Goal: Information Seeking & Learning: Learn about a topic

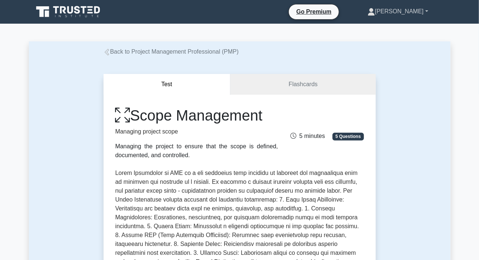
click at [420, 11] on link "[PERSON_NAME]" at bounding box center [398, 11] width 96 height 15
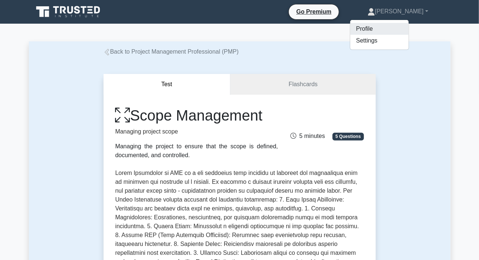
click at [391, 28] on link "Profile" at bounding box center [379, 29] width 58 height 12
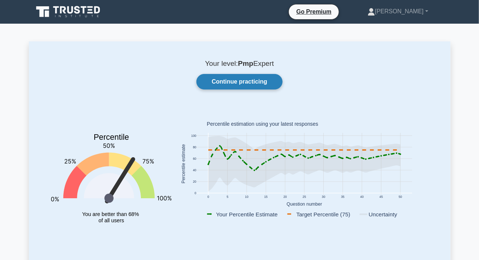
click at [245, 82] on link "Continue practicing" at bounding box center [239, 82] width 86 height 16
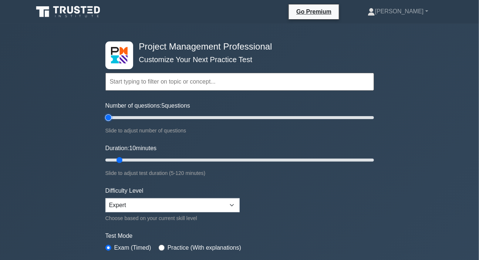
drag, startPoint x: 115, startPoint y: 120, endPoint x: 104, endPoint y: 123, distance: 11.6
type input "5"
click at [105, 122] on input "Number of questions: 5 questions" at bounding box center [239, 117] width 268 height 9
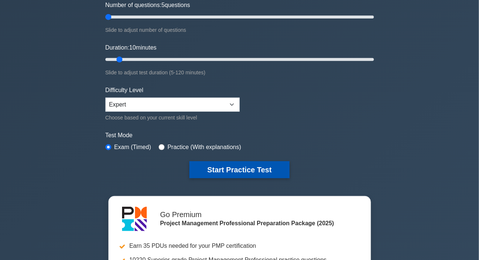
click at [231, 168] on button "Start Practice Test" at bounding box center [239, 169] width 100 height 17
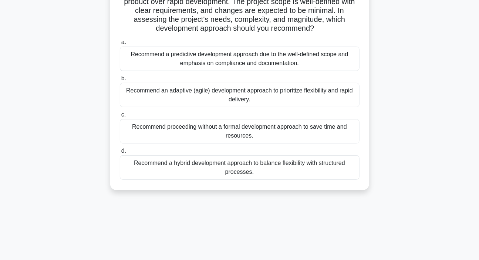
scroll to position [67, 0]
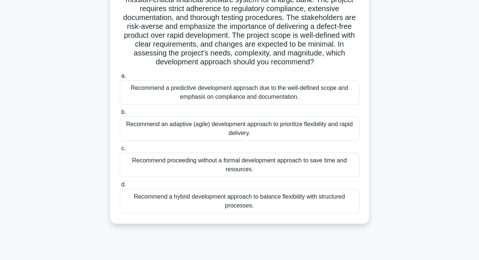
click at [216, 95] on div "Recommend a predictive development approach due to the well-defined scope and e…" at bounding box center [239, 92] width 239 height 24
click at [120, 78] on input "a. Recommend a predictive development approach due to the well-defined scope an…" at bounding box center [120, 76] width 0 height 5
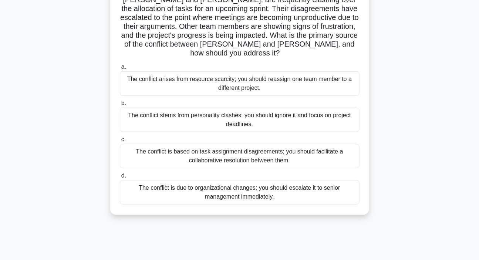
click at [244, 150] on div "The conflict is based on task assignment disagreements; you should facilitate a…" at bounding box center [239, 156] width 239 height 24
click at [120, 142] on input "c. The conflict is based on task assignment disagreements; you should facilitat…" at bounding box center [120, 139] width 0 height 5
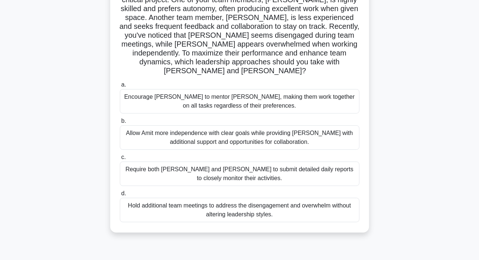
click at [269, 133] on div "Allow Amit more independence with clear goals while providing Sophia with addit…" at bounding box center [239, 137] width 239 height 24
click at [120, 123] on input "b. Allow Amit more independence with clear goals while providing Sophia with ad…" at bounding box center [120, 121] width 0 height 5
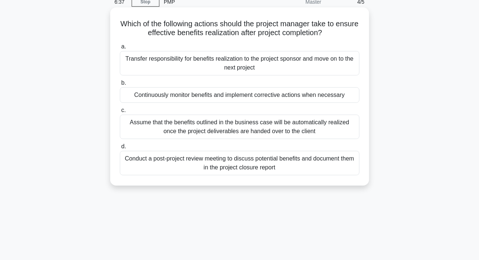
scroll to position [0, 0]
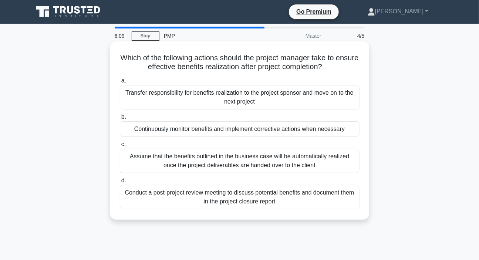
click at [191, 130] on div "Continuously monitor benefits and implement corrective actions when necessary" at bounding box center [239, 129] width 239 height 16
click at [120, 119] on input "b. Continuously monitor benefits and implement corrective actions when necessary" at bounding box center [120, 117] width 0 height 5
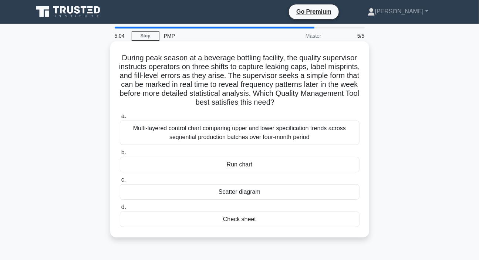
click at [237, 219] on div "Check sheet" at bounding box center [239, 219] width 239 height 16
click at [120, 210] on input "d. Check sheet" at bounding box center [120, 207] width 0 height 5
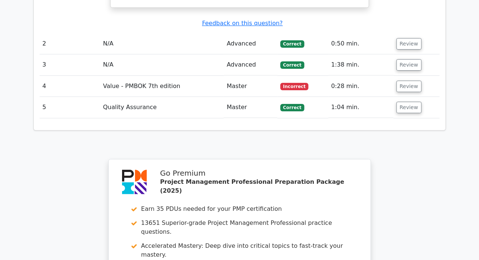
scroll to position [840, 0]
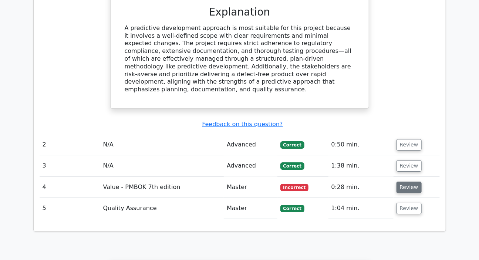
click at [404, 181] on button "Review" at bounding box center [408, 186] width 25 height 11
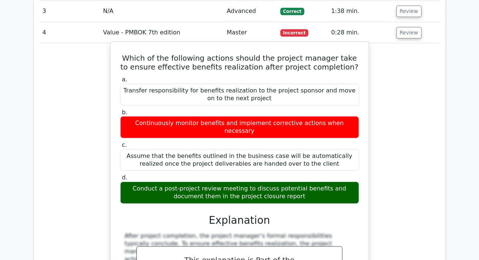
scroll to position [1031, 0]
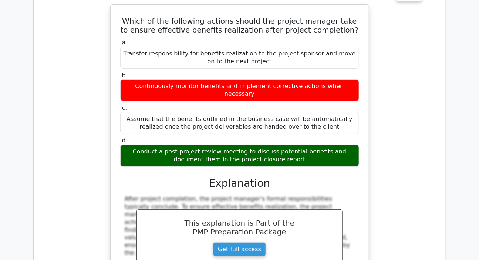
drag, startPoint x: 125, startPoint y: 146, endPoint x: 131, endPoint y: 202, distance: 56.5
click at [131, 202] on div "After project completion, the project manager's formal responsibilities typical…" at bounding box center [239, 246] width 239 height 103
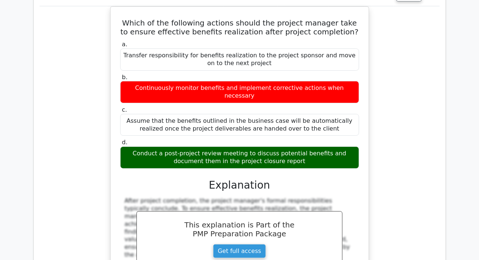
click at [396, 201] on div "Which of the following actions should the project manager take to ensure effect…" at bounding box center [240, 162] width 400 height 312
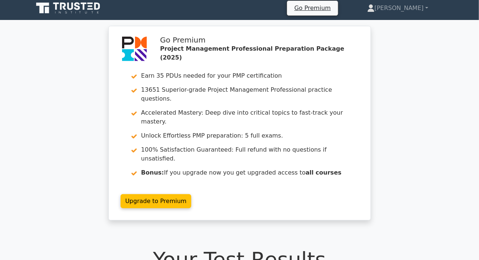
scroll to position [0, 0]
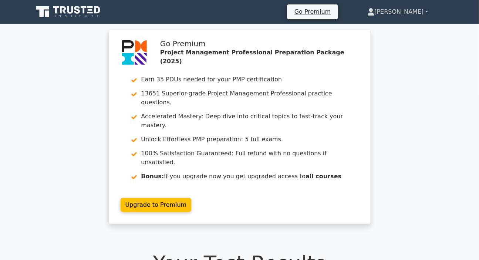
click at [404, 12] on link "[PERSON_NAME]" at bounding box center [397, 11] width 96 height 15
click at [376, 26] on link "Profile" at bounding box center [379, 29] width 58 height 12
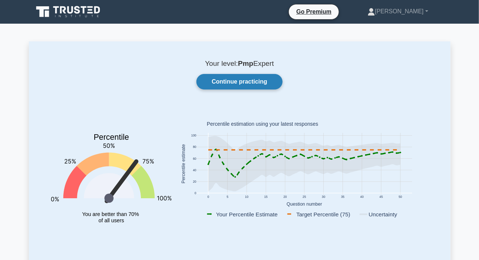
click at [264, 84] on link "Continue practicing" at bounding box center [239, 82] width 86 height 16
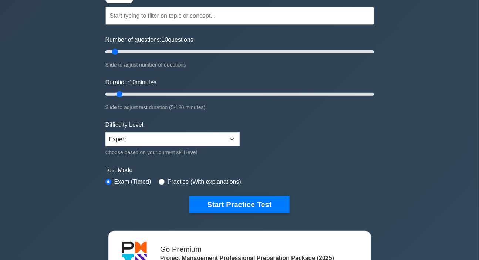
scroll to position [67, 0]
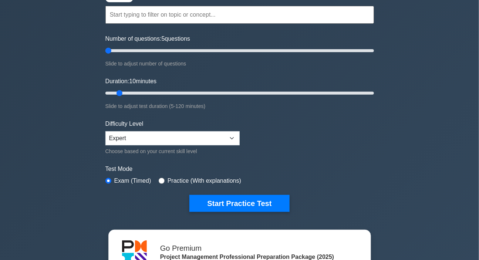
drag, startPoint x: 113, startPoint y: 50, endPoint x: 103, endPoint y: 54, distance: 10.8
type input "5"
click at [105, 54] on input "Number of questions: 5 questions" at bounding box center [239, 50] width 268 height 9
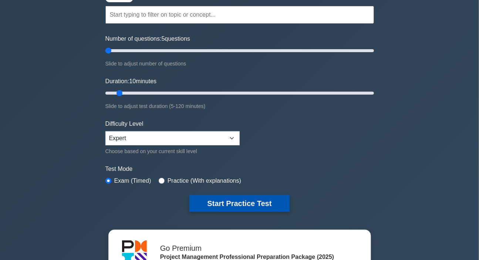
click at [233, 201] on button "Start Practice Test" at bounding box center [239, 203] width 100 height 17
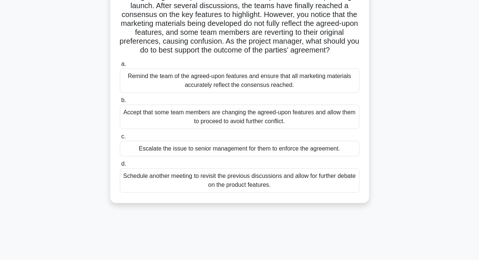
scroll to position [67, 0]
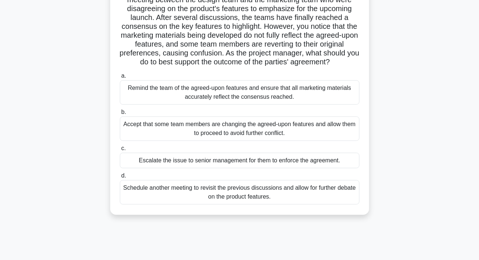
click at [233, 105] on div "Remind the team of the agreed-upon features and ensure that all marketing mater…" at bounding box center [239, 92] width 239 height 24
click at [120, 78] on input "a. Remind the team of the agreed-upon features and ensure that all marketing ma…" at bounding box center [120, 76] width 0 height 5
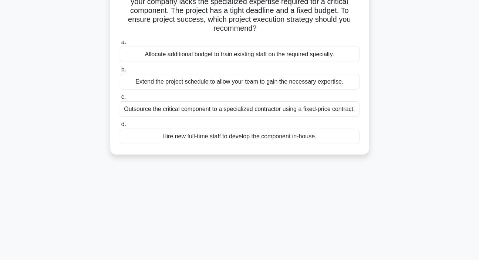
scroll to position [0, 0]
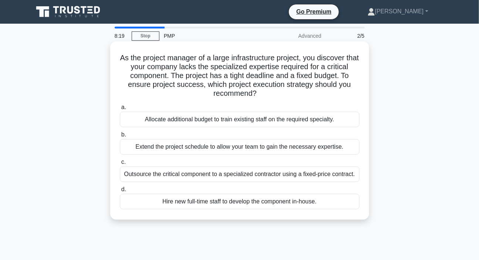
click at [170, 174] on div "Outsource the critical component to a specialized contractor using a fixed-pric…" at bounding box center [239, 174] width 239 height 16
click at [120, 164] on input "c. Outsource the critical component to a specialized contractor using a fixed-p…" at bounding box center [120, 162] width 0 height 5
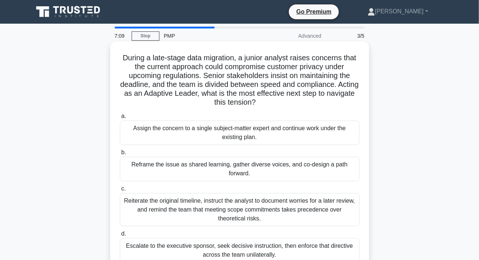
click at [234, 134] on div "Assign the concern to a single subject-matter expert and continue work under th…" at bounding box center [239, 132] width 239 height 24
click at [120, 119] on input "a. Assign the concern to a single subject-matter expert and continue work under…" at bounding box center [120, 116] width 0 height 5
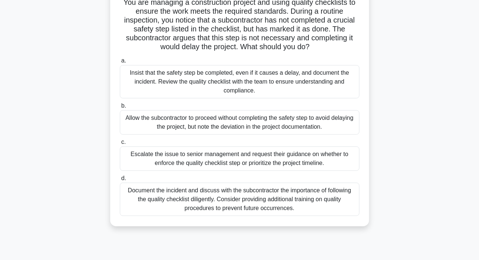
scroll to position [67, 0]
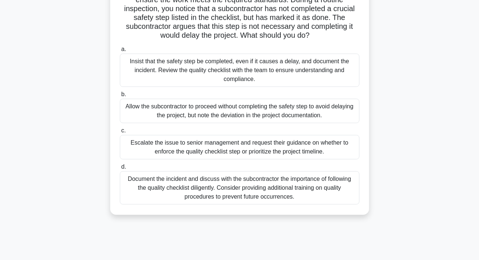
click at [187, 74] on div "Insist that the safety step be completed, even if it causes a delay, and docume…" at bounding box center [239, 70] width 239 height 33
click at [120, 52] on input "a. Insist that the safety step be completed, even if it causes a delay, and doc…" at bounding box center [120, 49] width 0 height 5
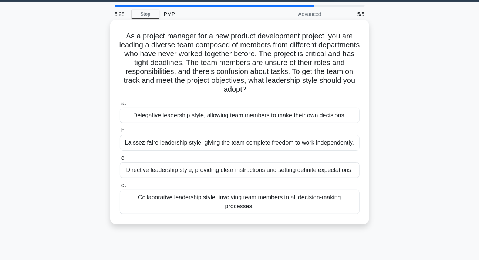
scroll to position [33, 0]
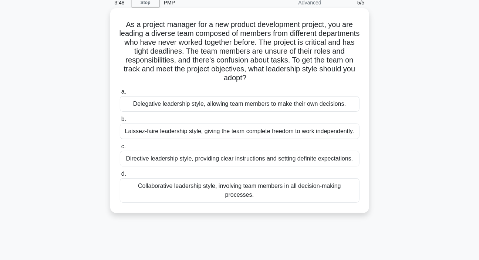
click at [198, 156] on div "Directive leadership style, providing clear instructions and setting definite e…" at bounding box center [239, 159] width 239 height 16
click at [120, 149] on input "c. Directive leadership style, providing clear instructions and setting definit…" at bounding box center [120, 146] width 0 height 5
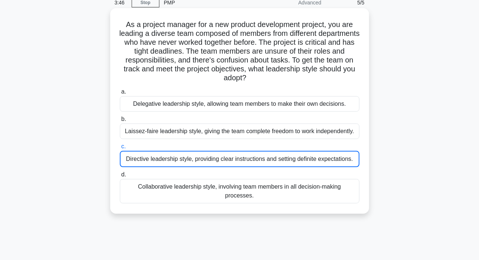
scroll to position [67, 0]
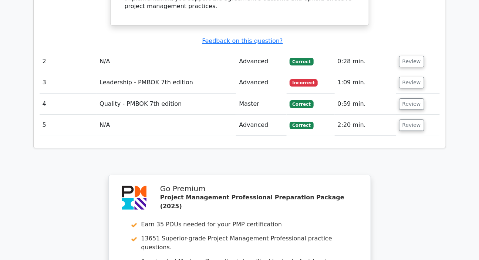
scroll to position [907, 0]
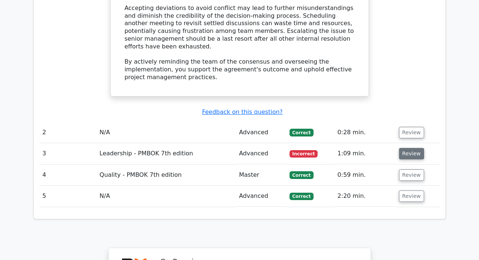
click at [409, 148] on button "Review" at bounding box center [411, 153] width 25 height 11
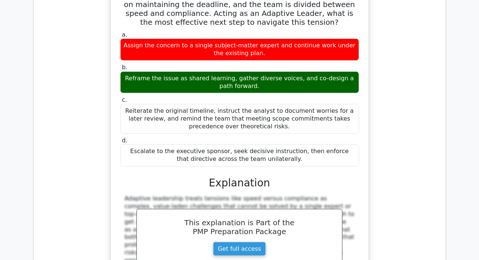
scroll to position [1109, 0]
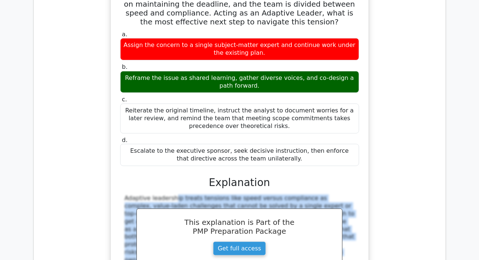
drag, startPoint x: 125, startPoint y: 145, endPoint x: 277, endPoint y: 228, distance: 173.5
click at [358, 239] on div "Adaptive leadership treats tensions like speed versus compliance as complex, va…" at bounding box center [239, 255] width 239 height 123
